Goal: Book appointment/travel/reservation

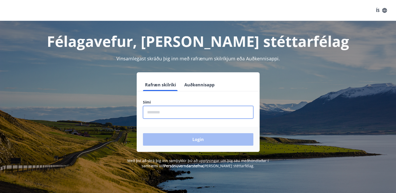
click at [177, 114] on input "phone" at bounding box center [198, 112] width 111 height 13
type input "********"
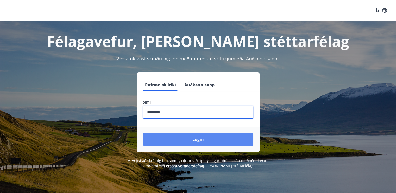
click at [200, 139] on button "Login" at bounding box center [198, 139] width 111 height 13
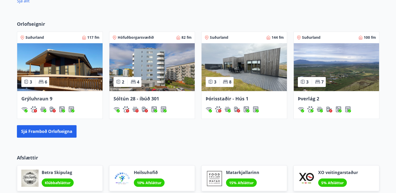
scroll to position [286, 0]
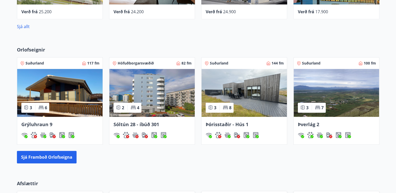
click at [148, 61] on span "Höfuðborgarsvæðið" at bounding box center [136, 63] width 36 height 5
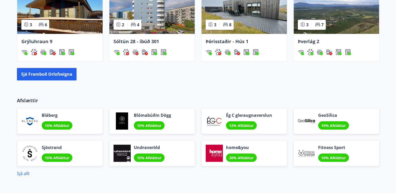
scroll to position [380, 0]
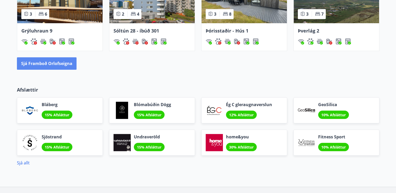
click at [47, 62] on button "Sjá framboð orlofseigna" at bounding box center [47, 63] width 60 height 13
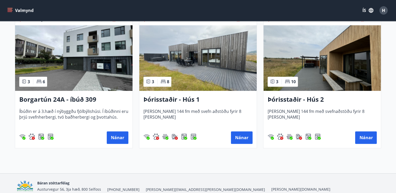
scroll to position [391, 0]
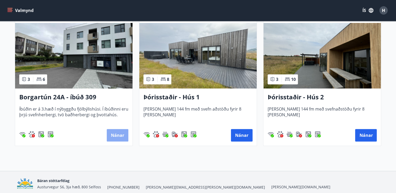
click at [110, 137] on button "Nánar" at bounding box center [118, 135] width 22 height 13
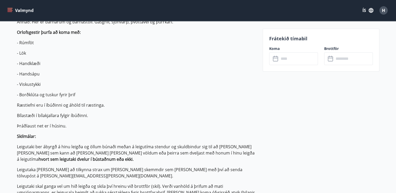
scroll to position [261, 0]
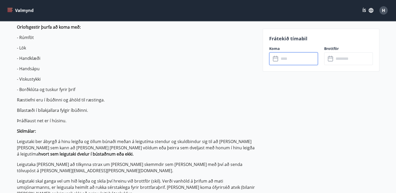
click at [285, 59] on input "text" at bounding box center [298, 58] width 39 height 13
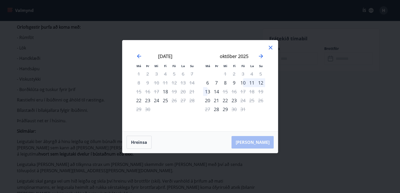
click at [271, 46] on icon at bounding box center [271, 48] width 6 height 6
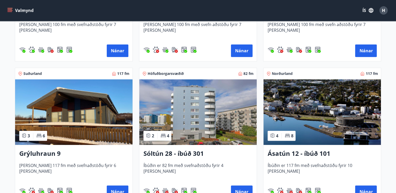
scroll to position [209, 0]
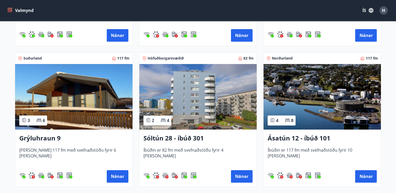
click at [181, 113] on img at bounding box center [198, 97] width 118 height 66
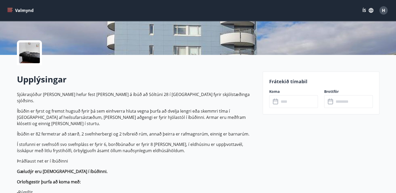
scroll to position [104, 0]
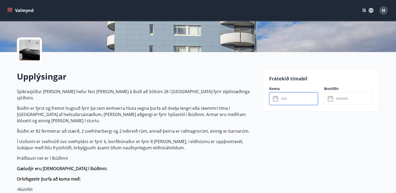
click at [283, 101] on input "text" at bounding box center [298, 99] width 39 height 13
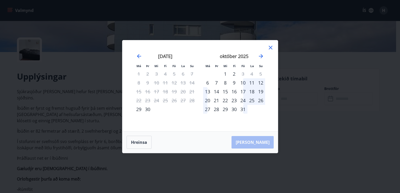
click at [271, 47] on icon at bounding box center [271, 48] width 6 height 6
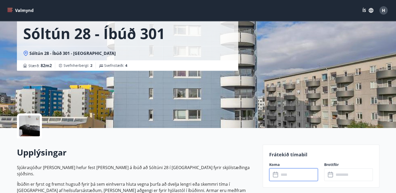
scroll to position [0, 0]
